Goal: Find specific page/section: Find specific page/section

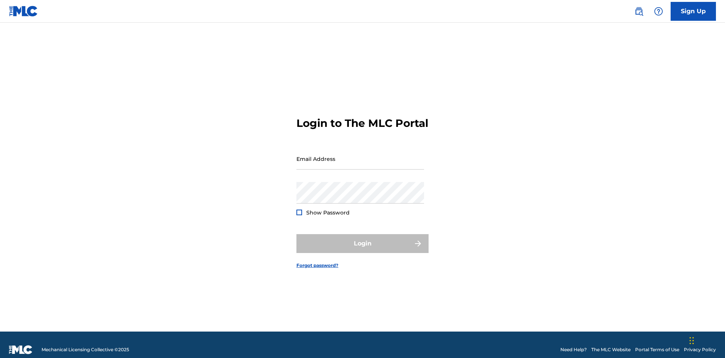
scroll to position [10, 0]
click at [360, 155] on input "Email Address" at bounding box center [361, 159] width 128 height 22
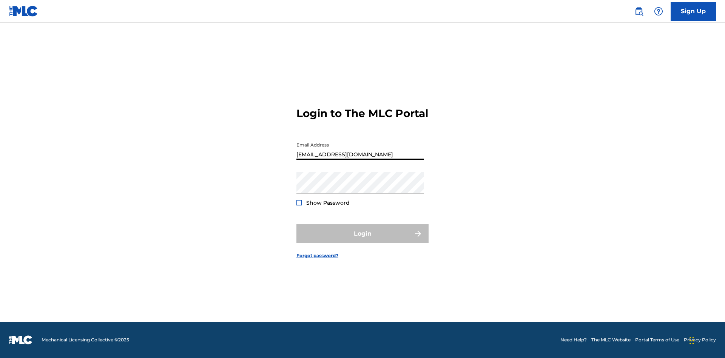
type input "[EMAIL_ADDRESS][DOMAIN_NAME]"
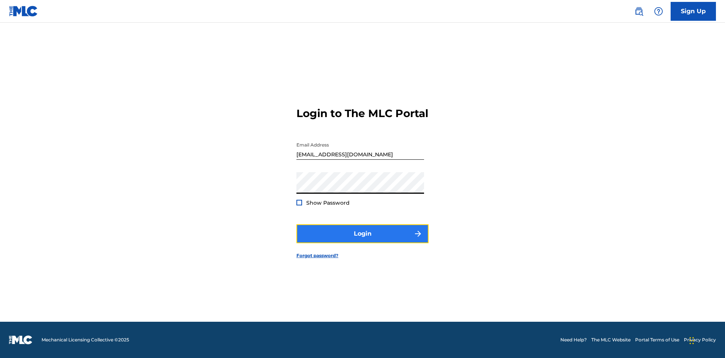
click at [363, 240] on button "Login" at bounding box center [363, 233] width 132 height 19
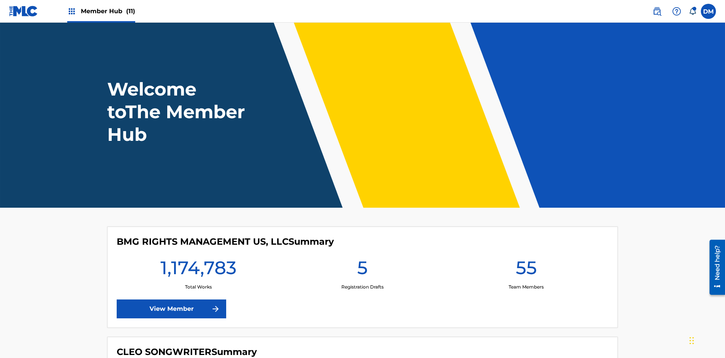
scroll to position [32, 0]
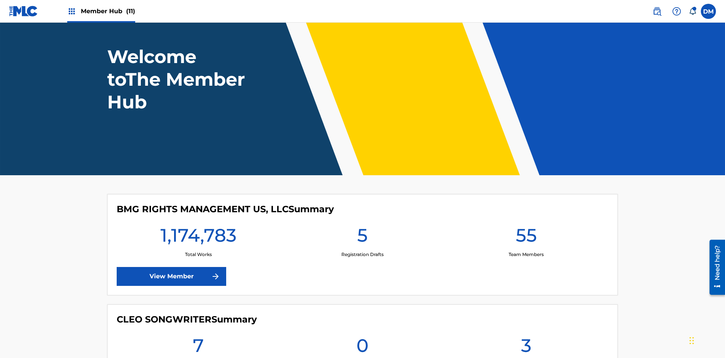
click at [108, 11] on span "Member Hub (11)" at bounding box center [108, 11] width 54 height 9
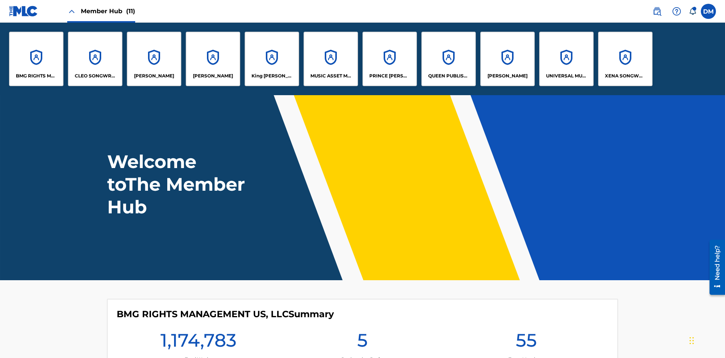
scroll to position [0, 0]
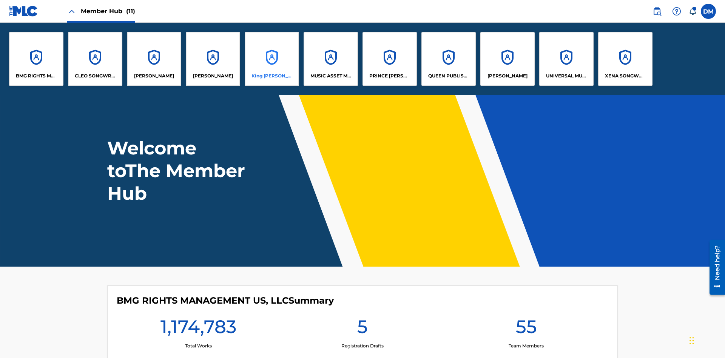
click at [272, 76] on p "King [PERSON_NAME]" at bounding box center [272, 76] width 41 height 7
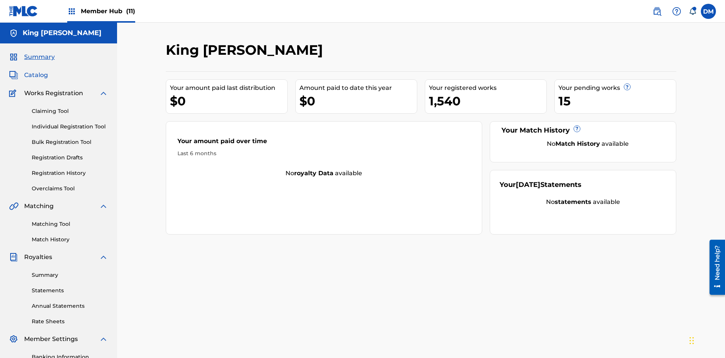
click at [36, 71] on span "Catalog" at bounding box center [36, 75] width 24 height 9
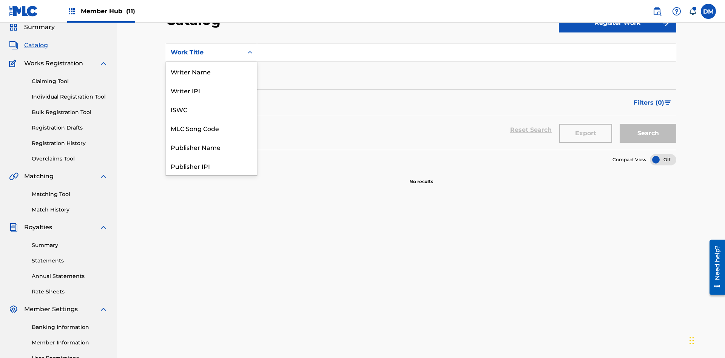
scroll to position [113, 0]
click at [212, 166] on div "Work Title" at bounding box center [211, 165] width 91 height 19
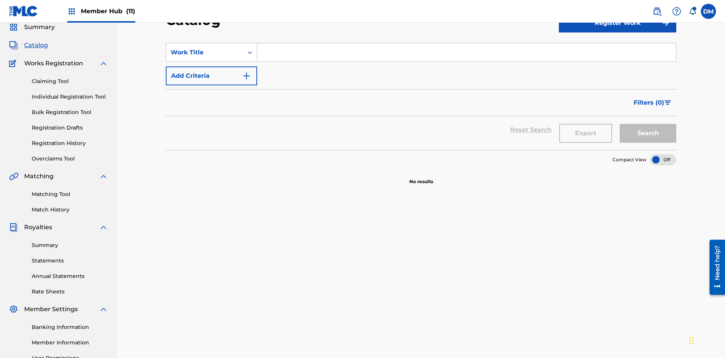
click at [467, 54] on input "Search Form" at bounding box center [466, 52] width 419 height 18
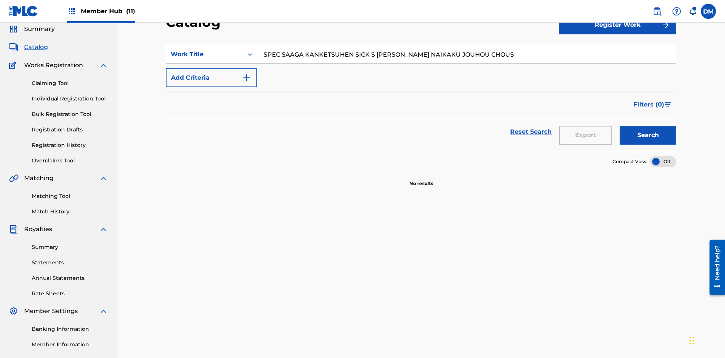
scroll to position [108, 0]
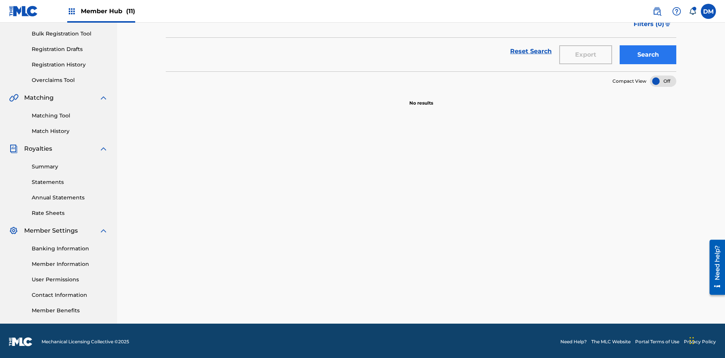
type input "SPEC SAAGA KANKETSUHEN SICK S [PERSON_NAME] NAIKAKU JOUHOU CHOUS"
click at [648, 55] on button "Search" at bounding box center [648, 54] width 57 height 19
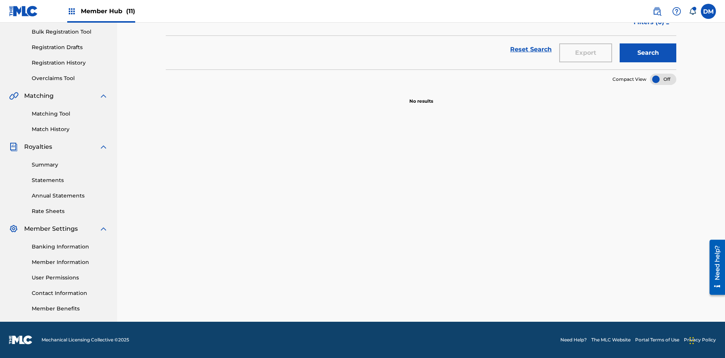
click at [663, 79] on div at bounding box center [663, 79] width 26 height 11
